Goal: Task Accomplishment & Management: Use online tool/utility

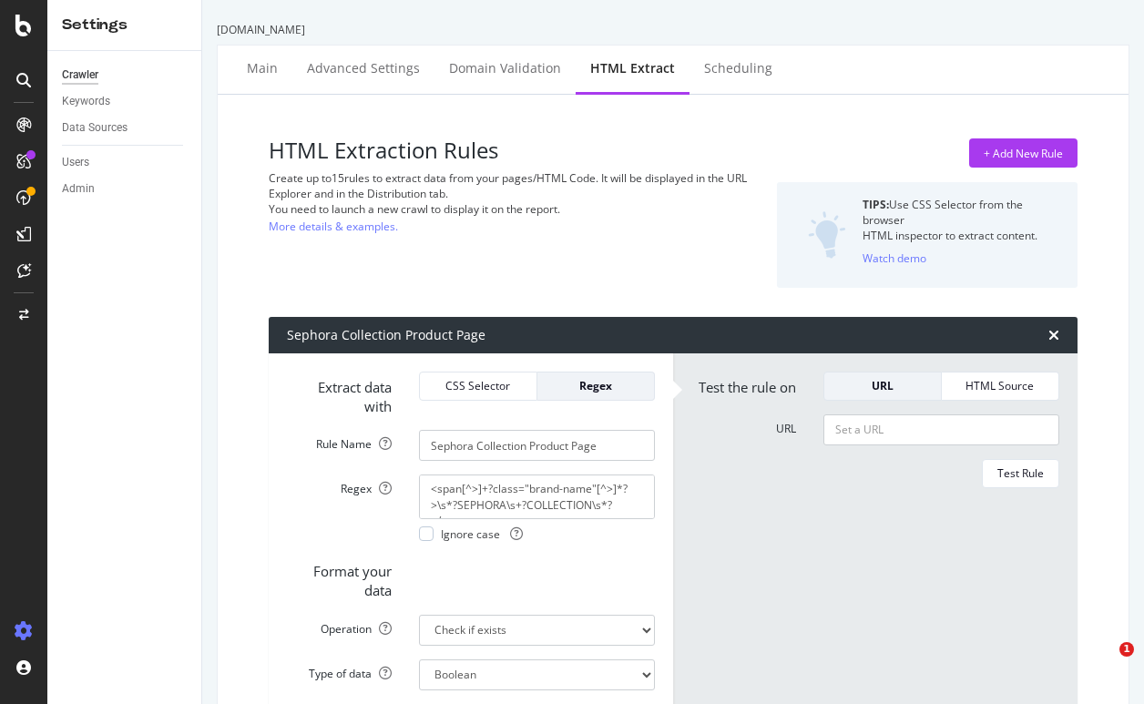
select select "exist"
select select "list"
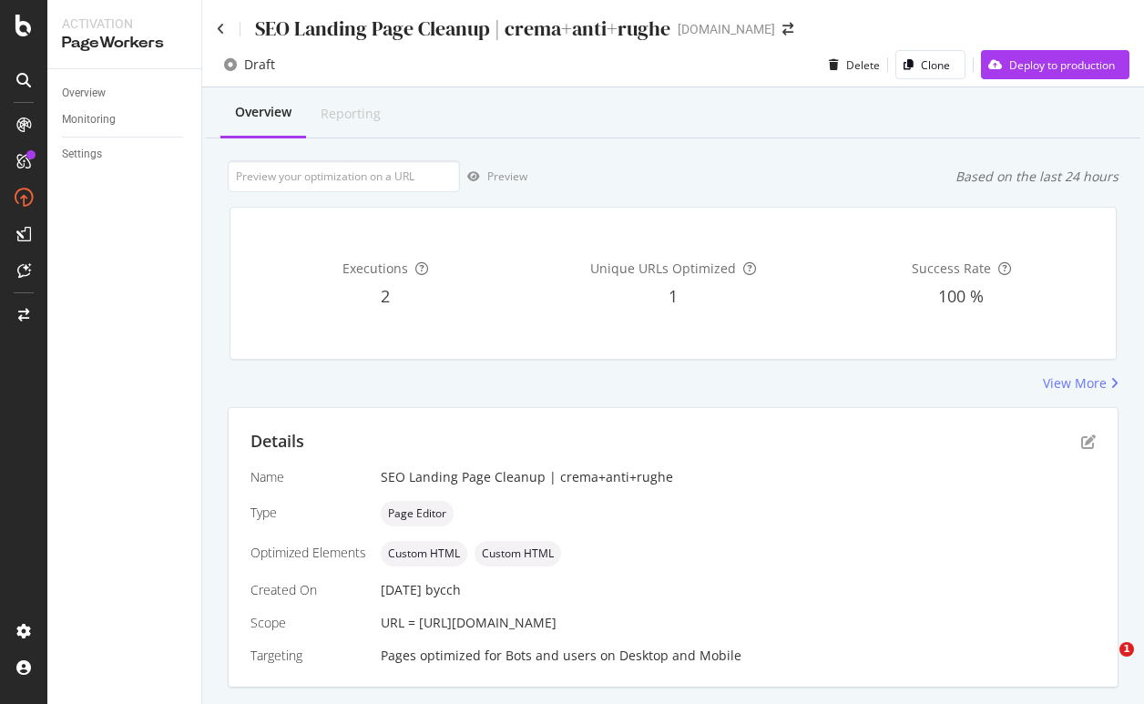
click at [707, 50] on div "Draft Delete Clone Deploy to production" at bounding box center [672, 68] width 941 height 36
